Goal: Transaction & Acquisition: Purchase product/service

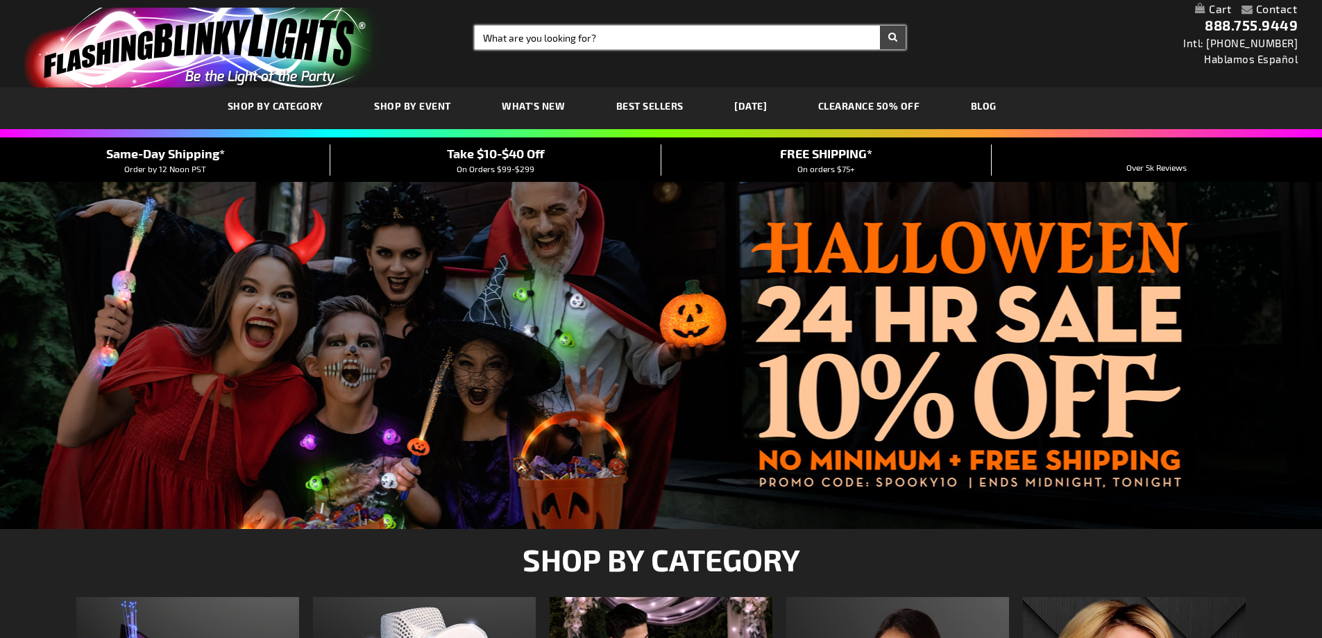
click at [604, 41] on input "Search" at bounding box center [690, 38] width 431 height 24
type input "light spinners"
click at [880, 26] on button "Search" at bounding box center [893, 38] width 26 height 24
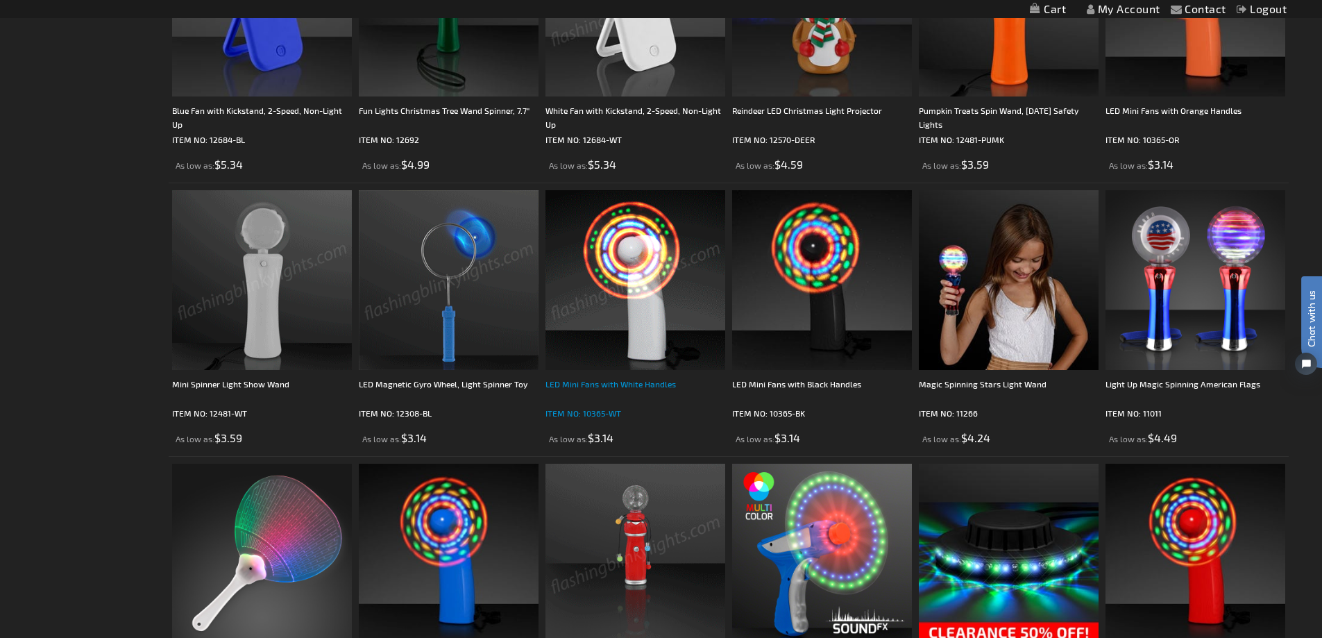
scroll to position [416, 0]
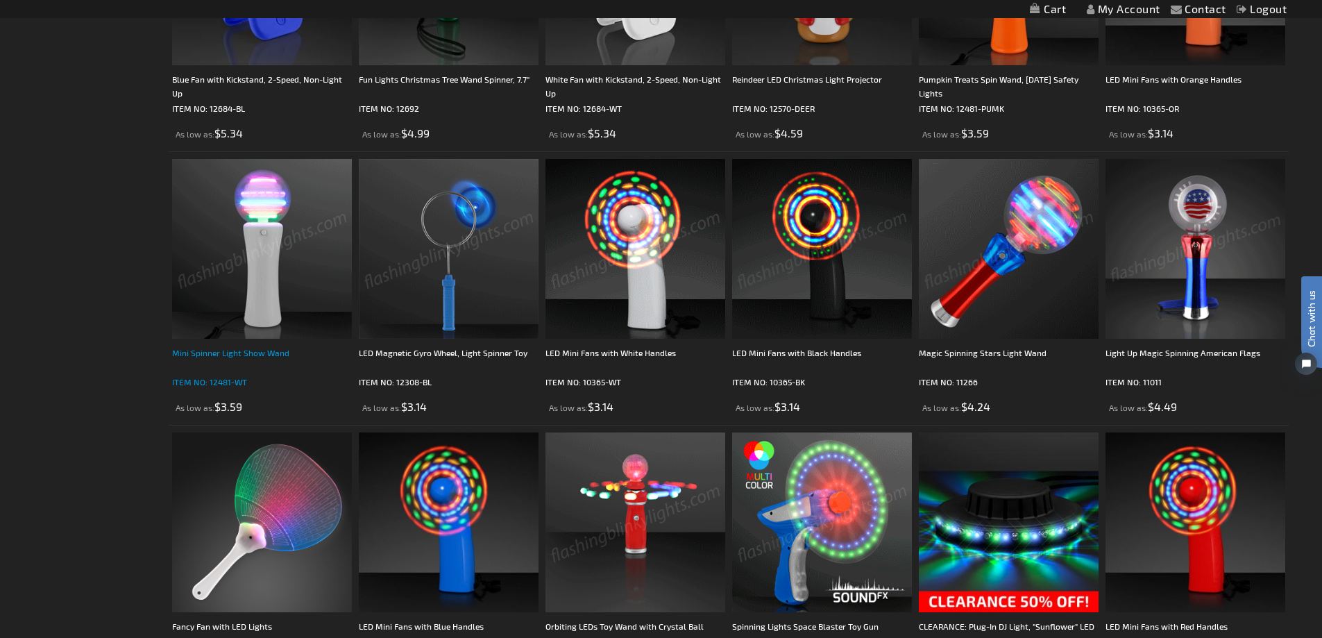
click at [222, 356] on div "Mini Spinner Light Show Wand" at bounding box center [262, 360] width 180 height 28
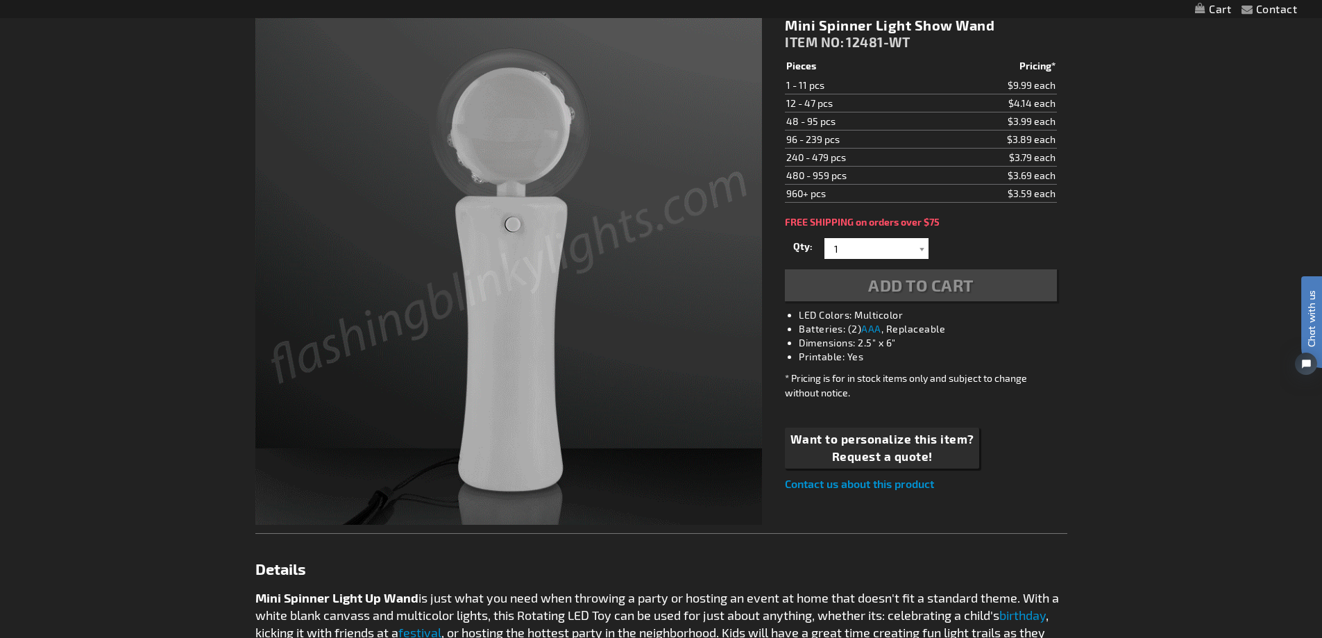
scroll to position [139, 0]
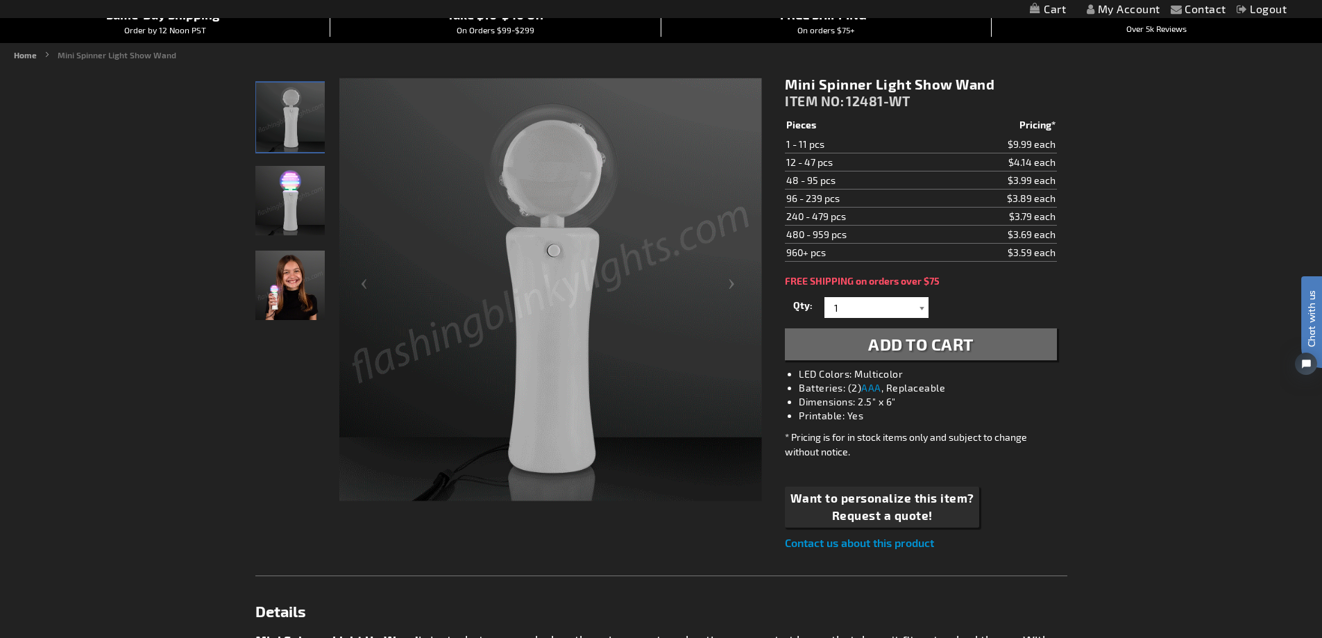
click at [920, 307] on div at bounding box center [922, 307] width 14 height 21
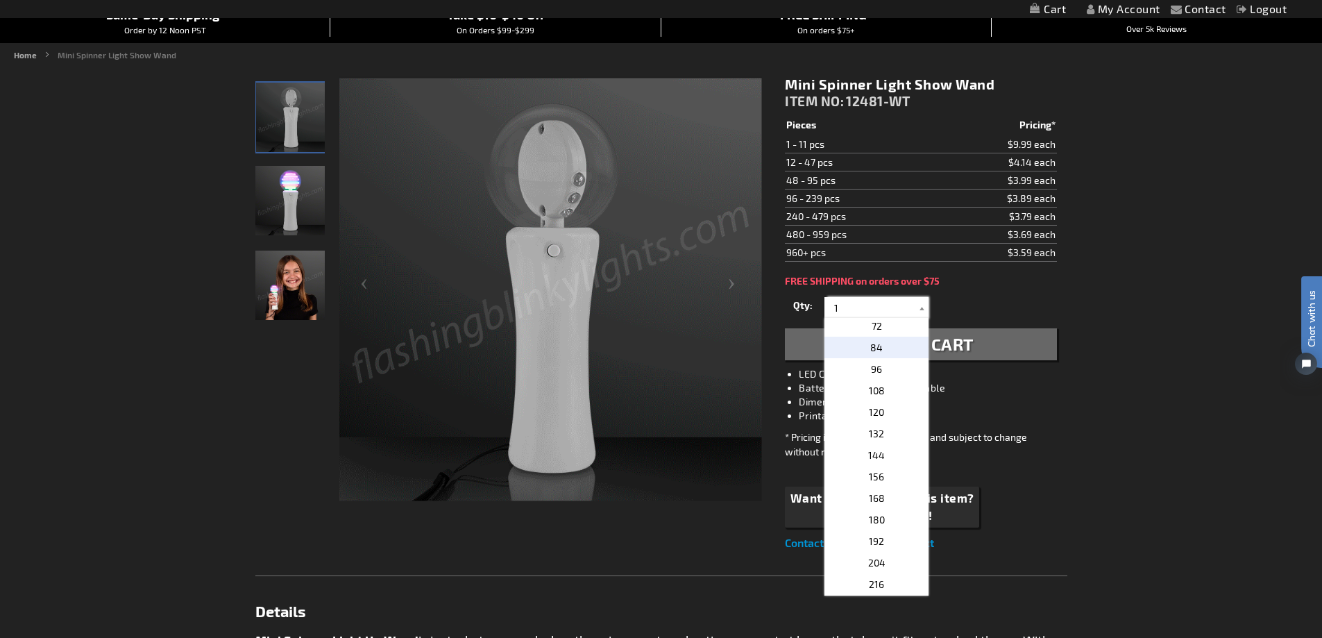
scroll to position [278, 0]
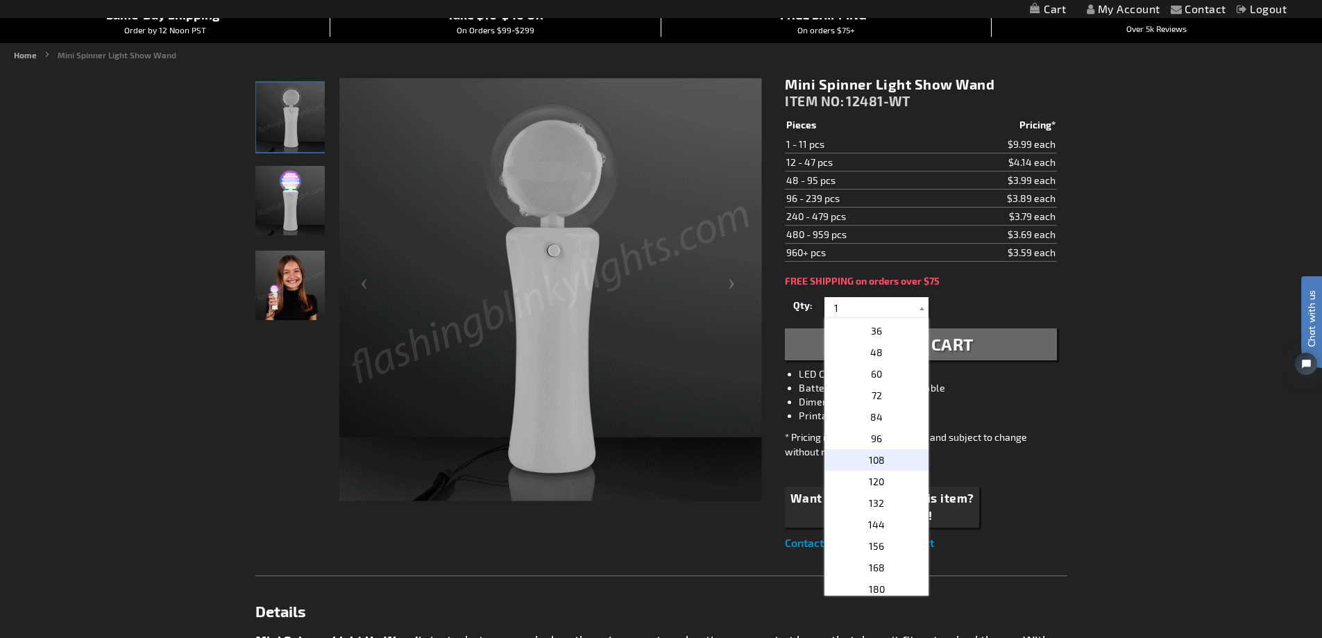
click at [870, 459] on span "108" at bounding box center [877, 460] width 16 height 12
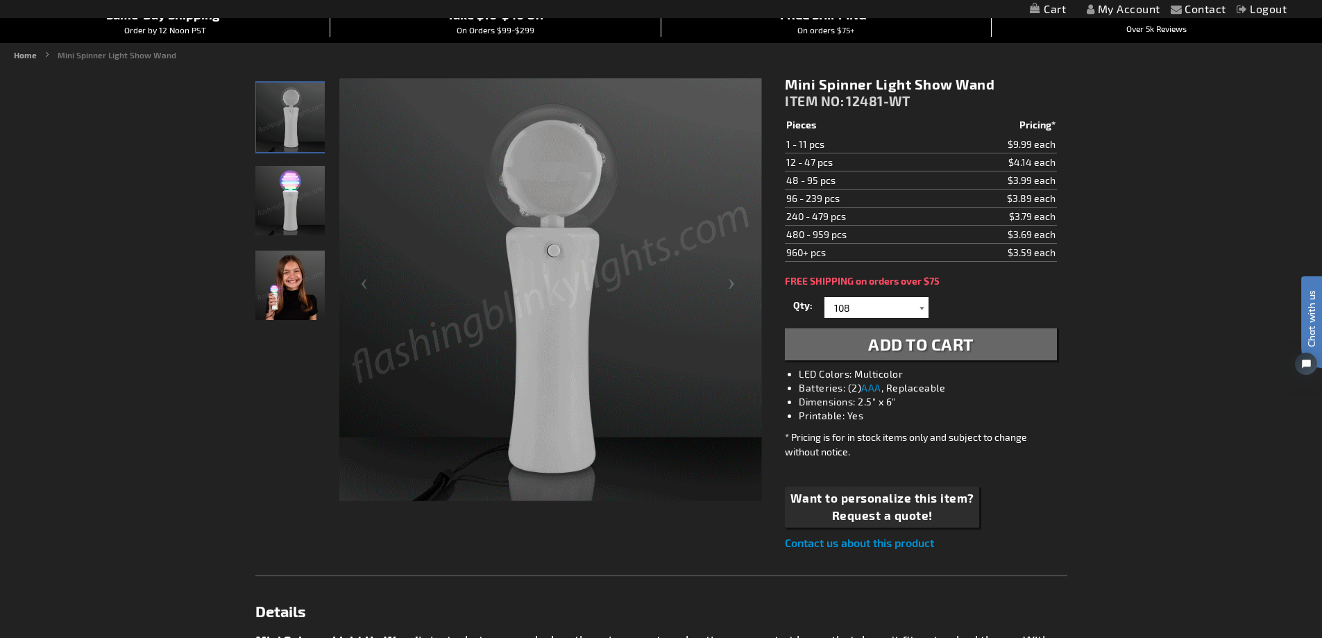
click at [925, 309] on div at bounding box center [922, 307] width 14 height 21
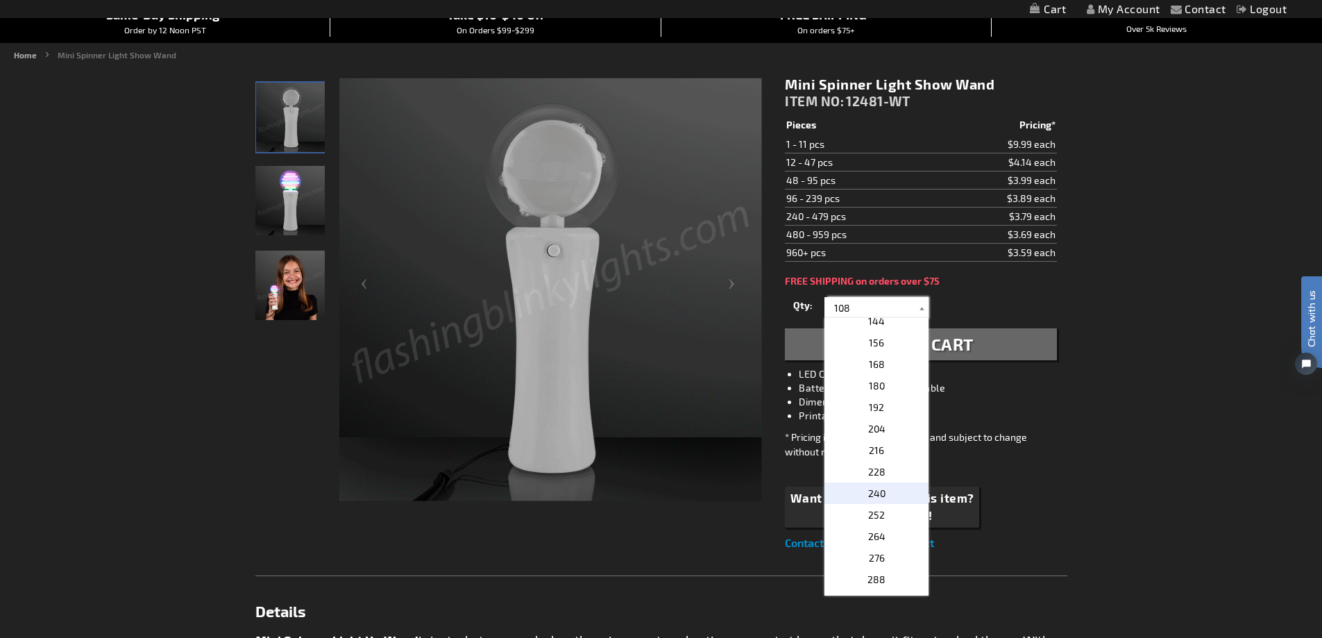
scroll to position [486, 0]
click at [870, 423] on span "204" at bounding box center [876, 424] width 17 height 12
type input "204"
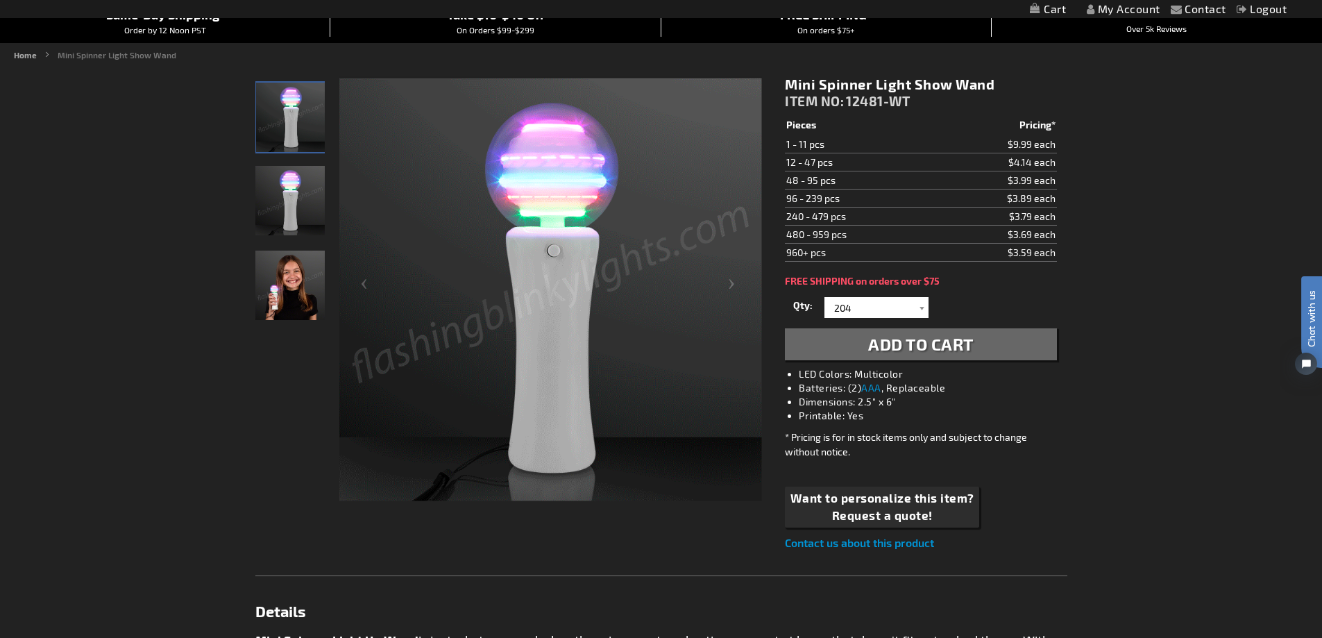
click at [881, 349] on span "Add to Cart" at bounding box center [920, 344] width 105 height 20
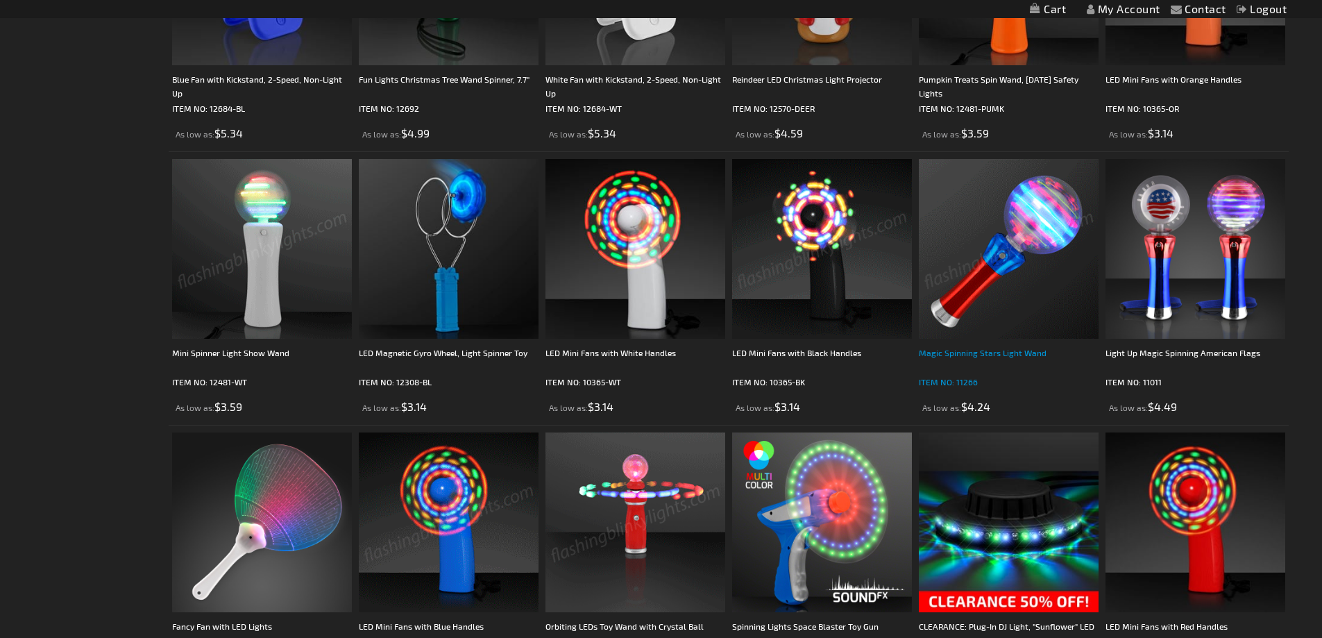
click at [988, 348] on div "Magic Spinning Stars Light Wand" at bounding box center [1009, 360] width 180 height 28
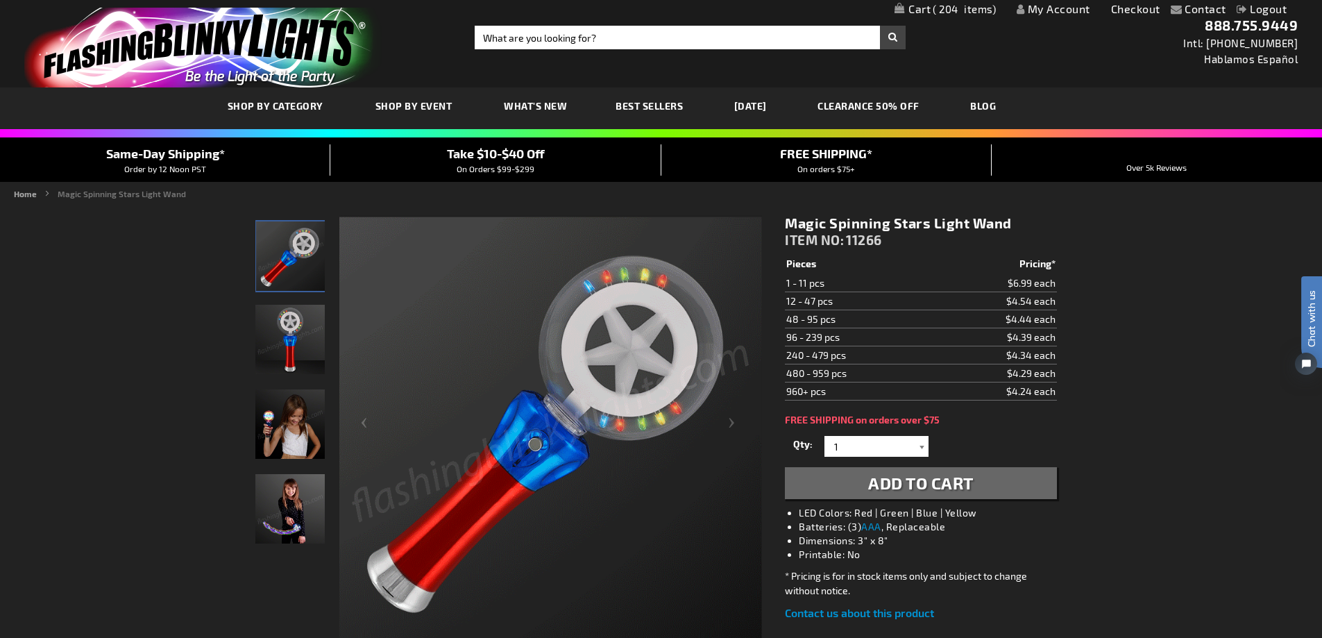
click at [919, 449] on div at bounding box center [922, 446] width 14 height 21
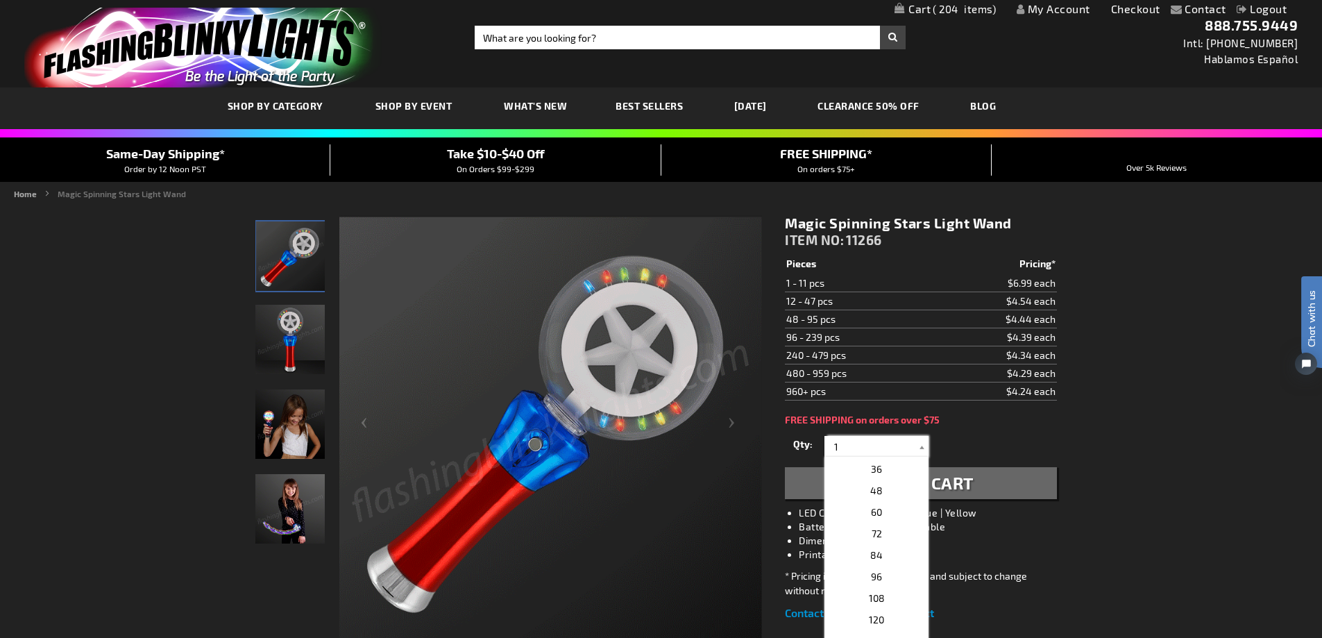
scroll to position [278, 0]
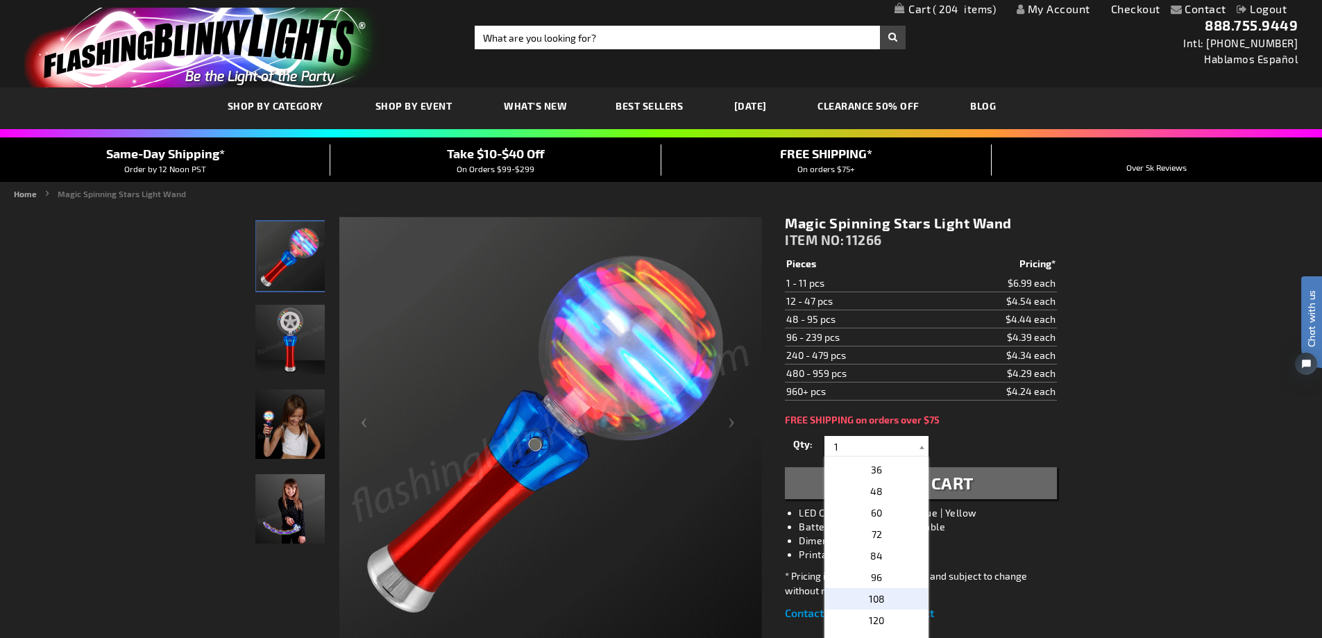
click at [880, 604] on p "108" at bounding box center [876, 599] width 104 height 22
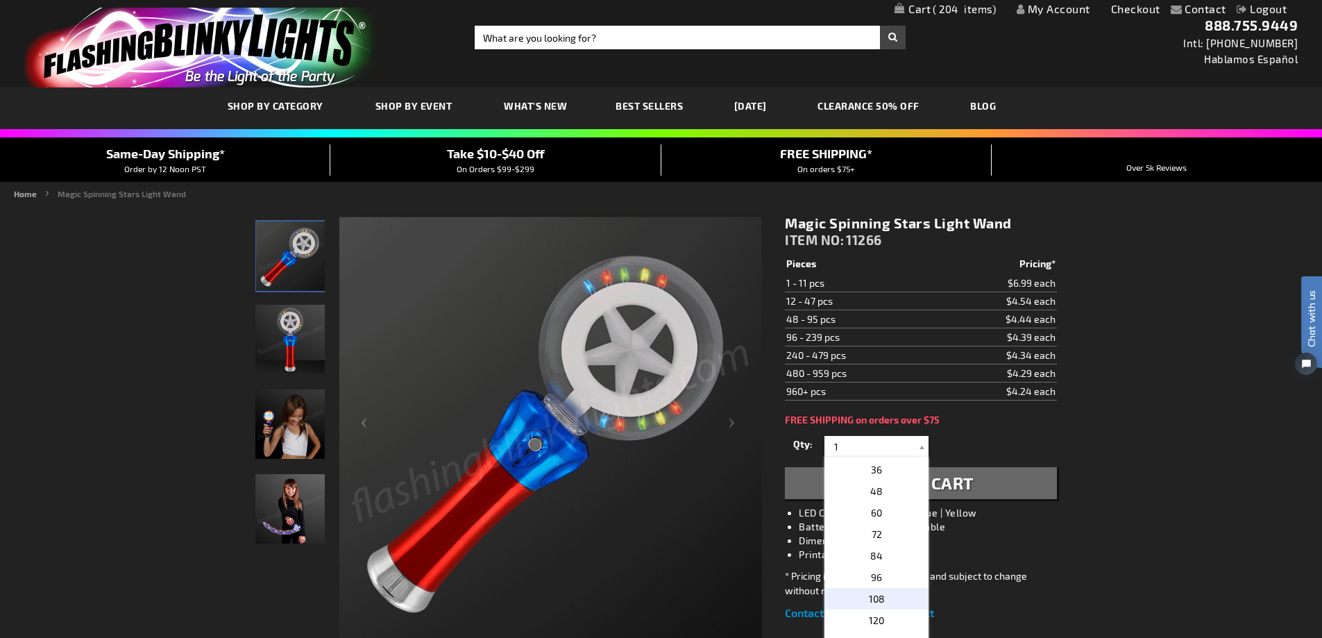
type input "108"
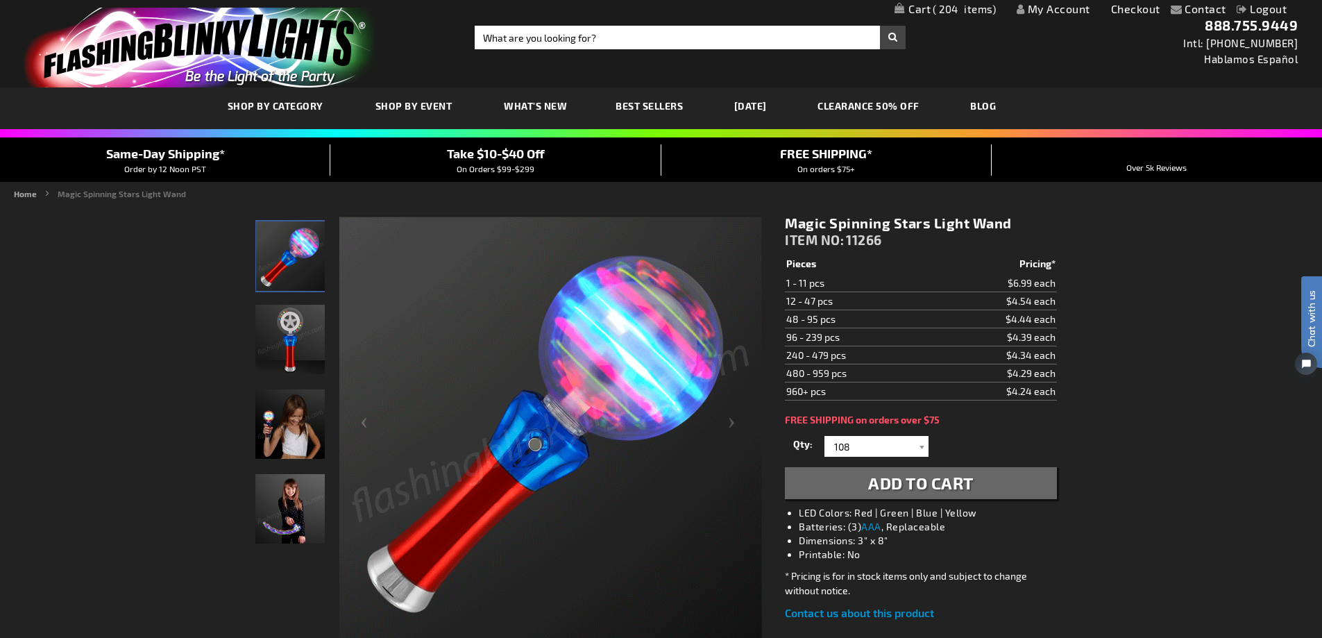
click at [938, 485] on span "Add to Cart" at bounding box center [920, 483] width 105 height 20
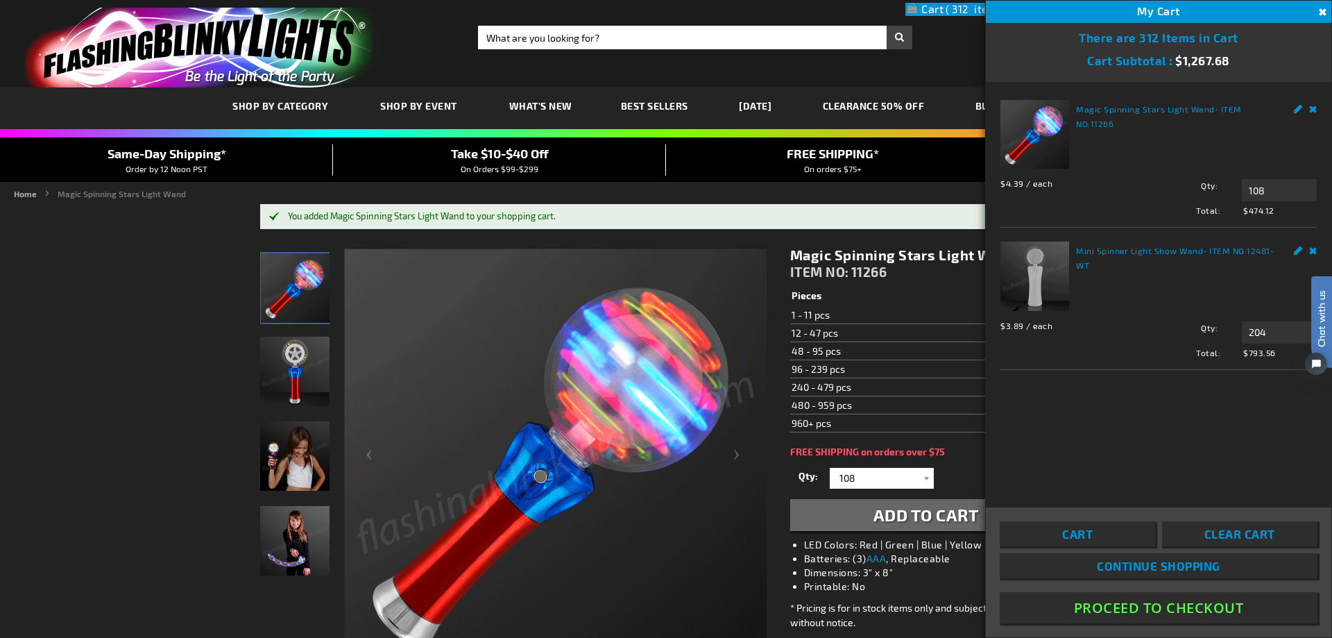
click at [943, 58] on div "Toggle Nav Search Search × Search 888.755.9449 Intl: [PHONE_NUMBER] Hablamos Es…" at bounding box center [666, 43] width 1332 height 87
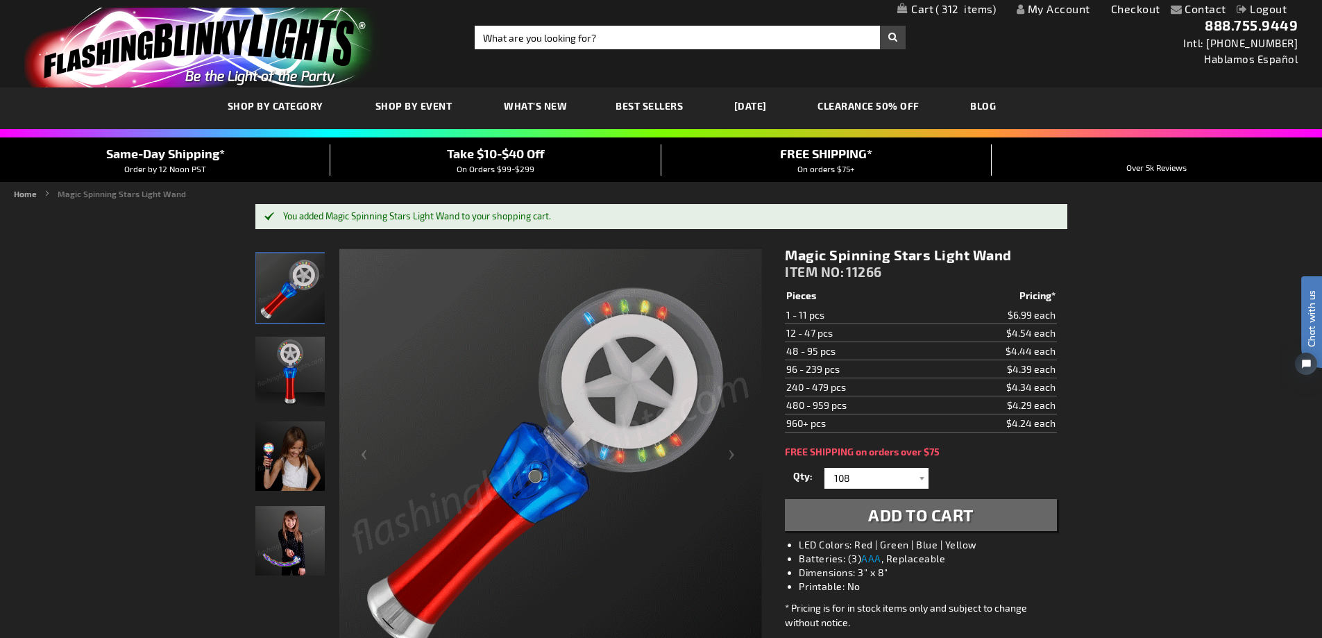
click at [949, 7] on span "312" at bounding box center [965, 9] width 60 height 12
